Goal: Transaction & Acquisition: Subscribe to service/newsletter

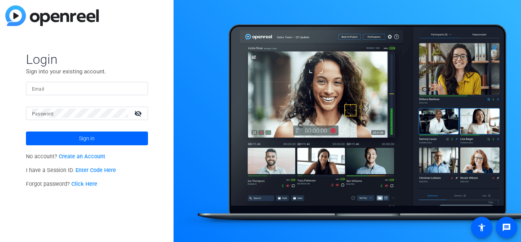
click at [85, 153] on link "Create an Account" at bounding box center [82, 156] width 47 height 6
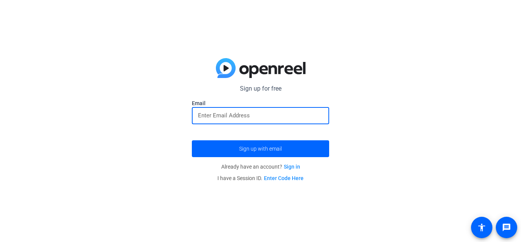
click at [291, 119] on input "email" at bounding box center [260, 115] width 125 height 9
click at [192, 140] on button "Sign up with email" at bounding box center [260, 148] width 137 height 17
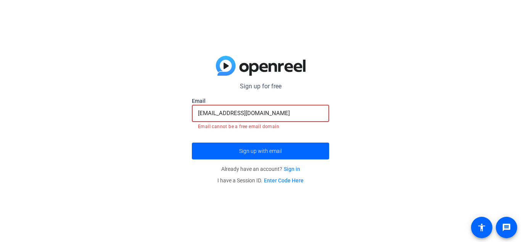
click at [209, 115] on input "[EMAIL_ADDRESS][DOMAIN_NAME]" at bounding box center [260, 112] width 125 height 9
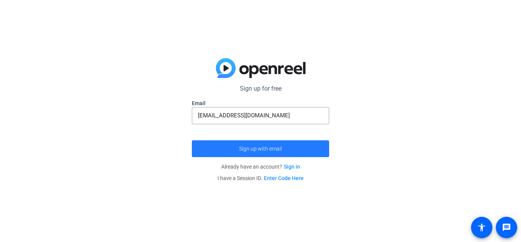
click at [304, 147] on span "submit" at bounding box center [260, 148] width 137 height 18
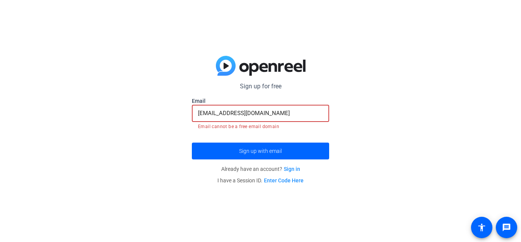
click at [304, 116] on input "[EMAIL_ADDRESS][DOMAIN_NAME]" at bounding box center [260, 112] width 125 height 9
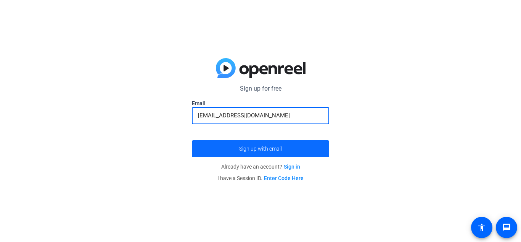
type input "[EMAIL_ADDRESS][DOMAIN_NAME]"
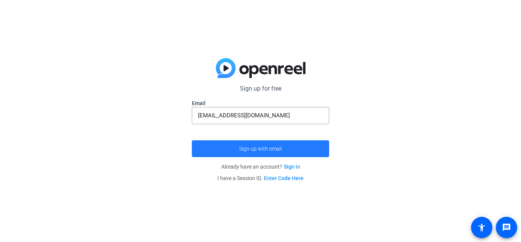
click at [298, 151] on span "submit" at bounding box center [260, 148] width 137 height 18
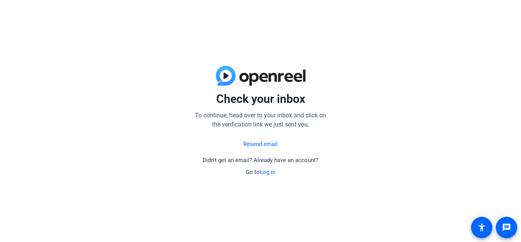
click at [151, 39] on div "Check your inbox To continue, head over to your inbox and click on the verifica…" at bounding box center [260, 121] width 521 height 242
